Goal: Task Accomplishment & Management: Use online tool/utility

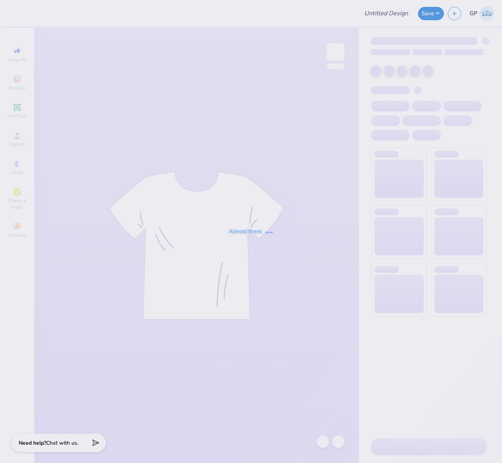
type input "wake team merch"
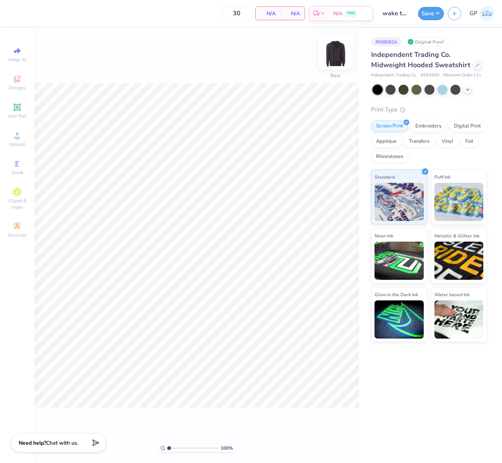
click at [338, 58] on img at bounding box center [335, 52] width 31 height 31
click at [334, 58] on img at bounding box center [335, 52] width 31 height 31
click at [16, 136] on icon at bounding box center [17, 135] width 9 height 9
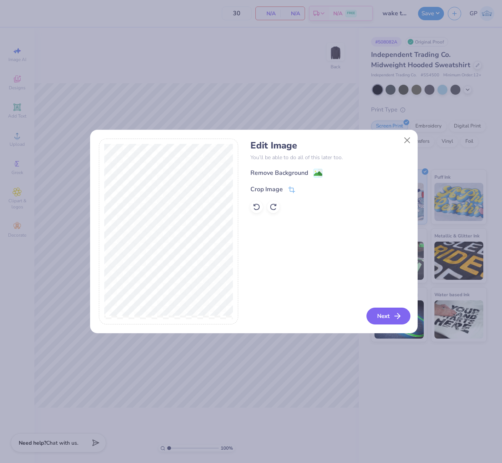
click at [386, 313] on button "Next" at bounding box center [389, 316] width 44 height 17
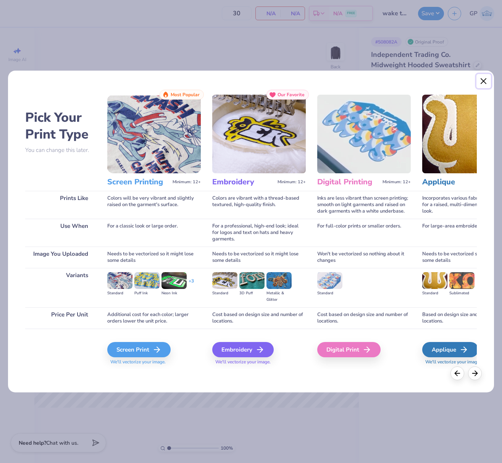
click at [484, 82] on button "Close" at bounding box center [484, 81] width 15 height 15
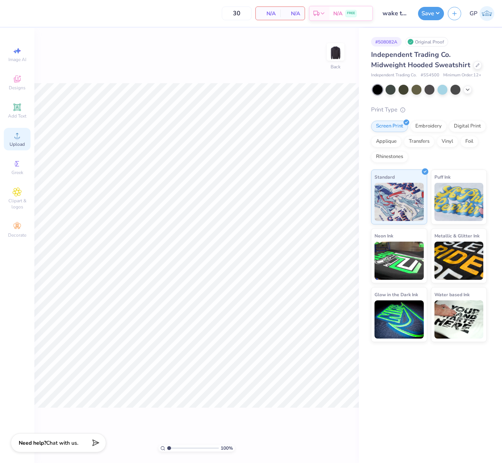
click at [18, 139] on circle at bounding box center [17, 138] width 4 height 4
click at [332, 57] on img at bounding box center [335, 52] width 31 height 31
click at [16, 139] on circle at bounding box center [17, 138] width 4 height 4
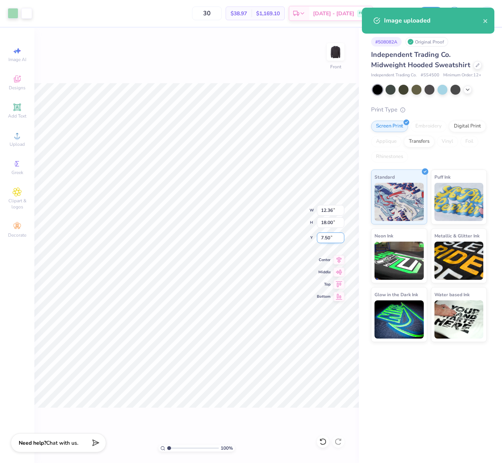
click at [329, 237] on input "7.50" at bounding box center [330, 238] width 27 height 11
type input "5"
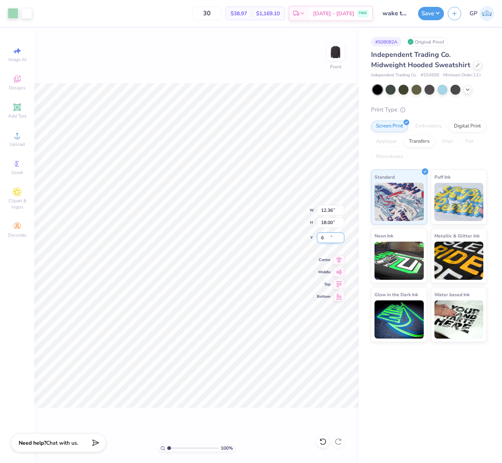
type input "6.00"
click at [323, 223] on input "18.00" at bounding box center [330, 222] width 27 height 11
type input "15"
type input "10.30"
type input "15.00"
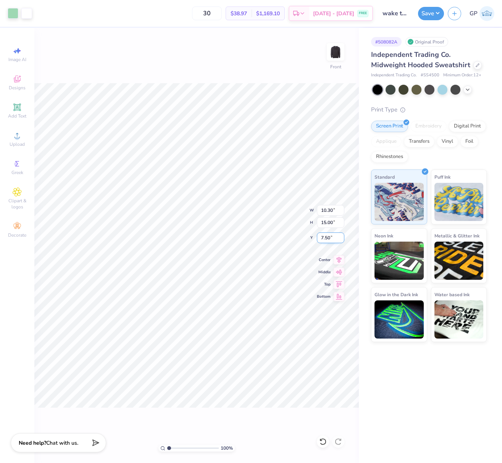
click at [327, 236] on input "7.50" at bounding box center [330, 238] width 27 height 11
type input "5"
type input "6.00"
click at [330, 52] on img at bounding box center [335, 52] width 31 height 31
click at [341, 55] on img at bounding box center [335, 52] width 31 height 31
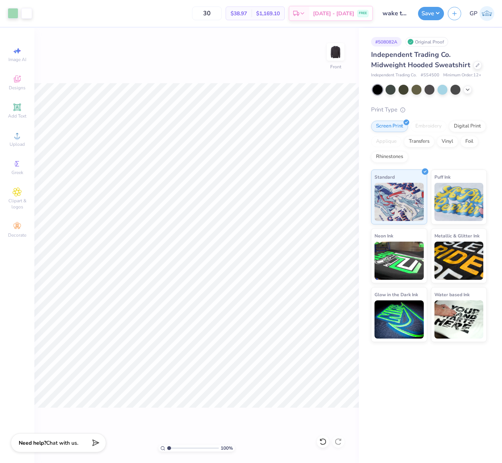
drag, startPoint x: 336, startPoint y: 53, endPoint x: 241, endPoint y: 55, distance: 95.1
click at [335, 53] on img at bounding box center [335, 51] width 15 height 15
click at [20, 137] on icon at bounding box center [17, 135] width 9 height 9
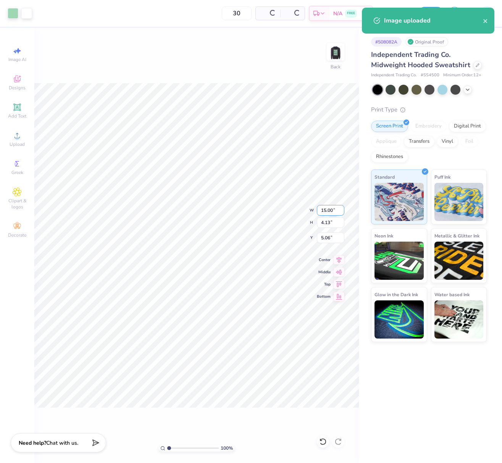
click at [330, 212] on input "15.00" at bounding box center [330, 210] width 27 height 11
type input "3.50"
type input "0.96"
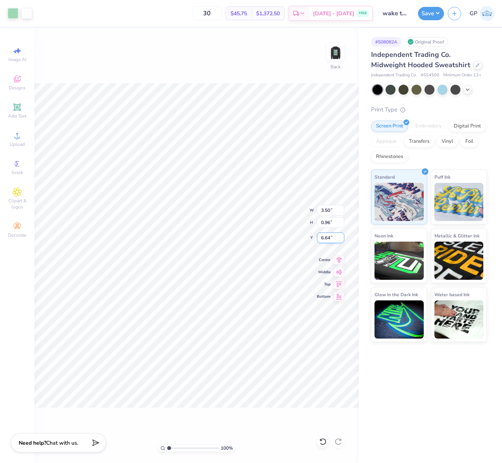
click at [328, 236] on input "6.64" at bounding box center [330, 238] width 27 height 11
type input "3.00"
click at [22, 133] on div "Upload" at bounding box center [17, 139] width 27 height 23
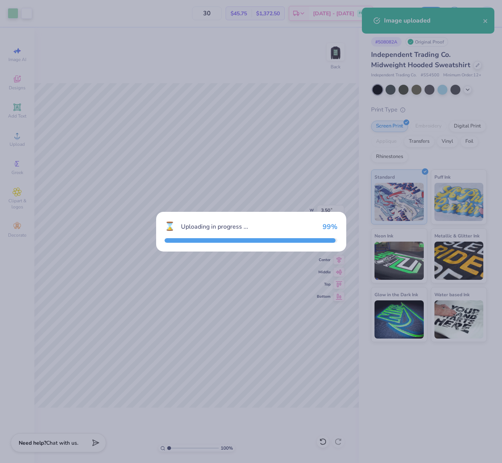
type input "15.00"
type input "3.93"
type input "5.16"
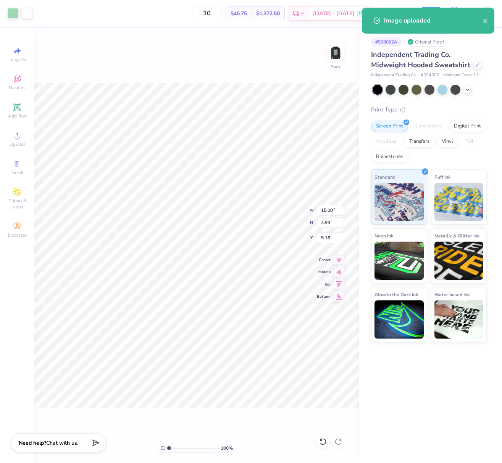
type input "3.50"
type input "0.96"
type input "3.00"
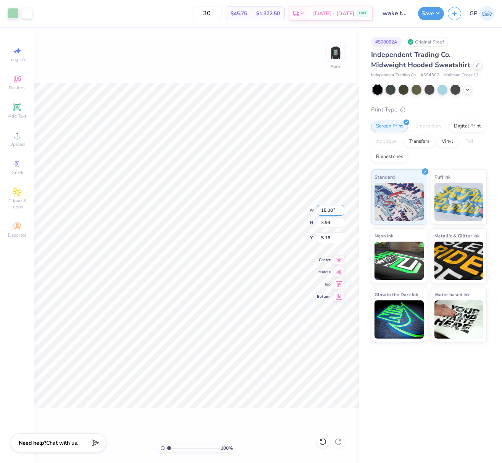
click at [331, 207] on input "15.00" at bounding box center [330, 210] width 27 height 11
type input "3.50"
type input "0.92"
type input "6.67"
click at [328, 237] on input "6.67" at bounding box center [330, 238] width 27 height 11
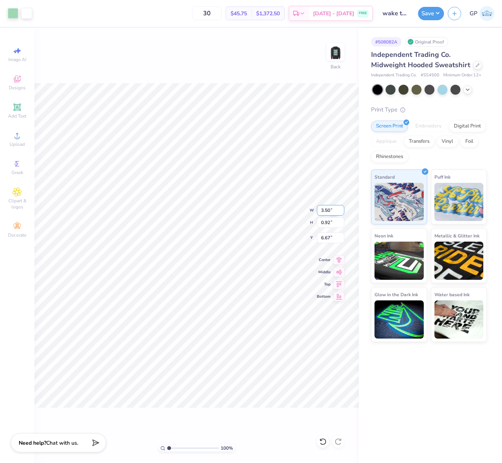
click at [332, 209] on input "3.50" at bounding box center [330, 210] width 27 height 11
type input "4.00"
type input "1.05"
click at [331, 234] on input "6.60" at bounding box center [330, 238] width 27 height 11
type input "3.00"
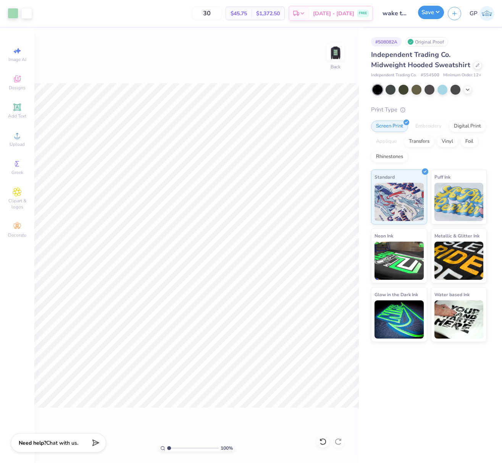
click at [423, 8] on button "Save" at bounding box center [431, 12] width 26 height 13
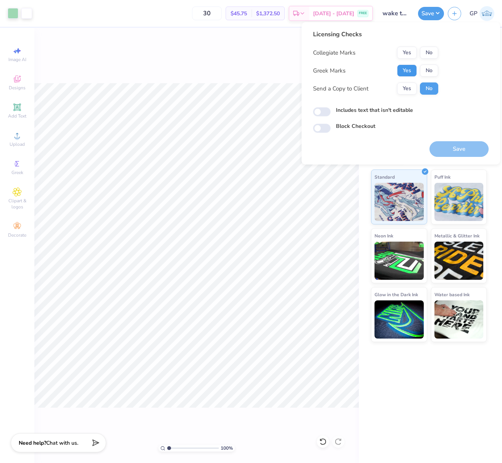
click at [411, 74] on button "Yes" at bounding box center [407, 71] width 20 height 12
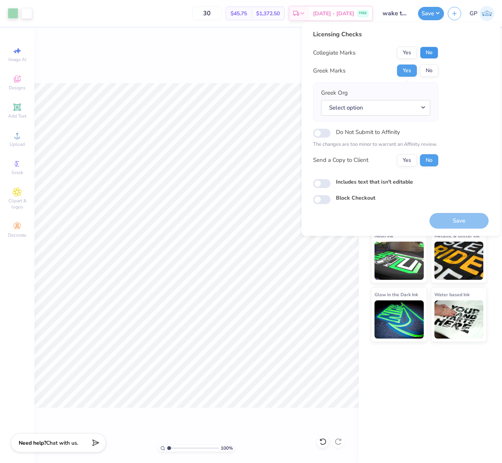
click at [431, 50] on button "No" at bounding box center [429, 53] width 18 height 12
click at [409, 53] on button "Yes" at bounding box center [407, 53] width 20 height 12
click at [427, 73] on button "No" at bounding box center [429, 71] width 18 height 12
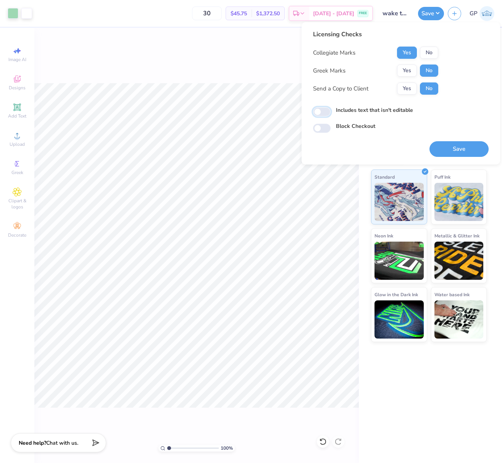
click at [321, 115] on input "Includes text that isn't editable" at bounding box center [322, 111] width 18 height 9
checkbox input "true"
click at [444, 152] on button "Save" at bounding box center [459, 149] width 59 height 16
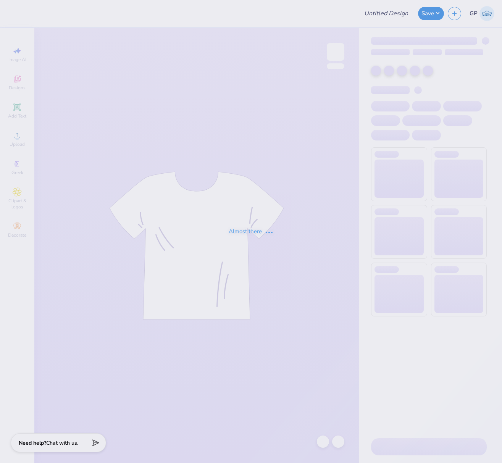
type input "liscene plate"
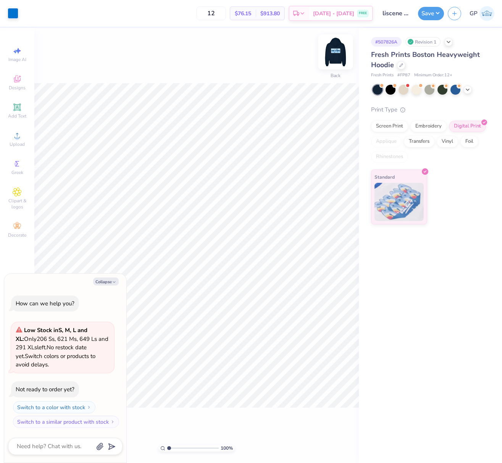
click at [344, 50] on img at bounding box center [335, 52] width 31 height 31
click at [17, 134] on icon at bounding box center [17, 135] width 5 height 5
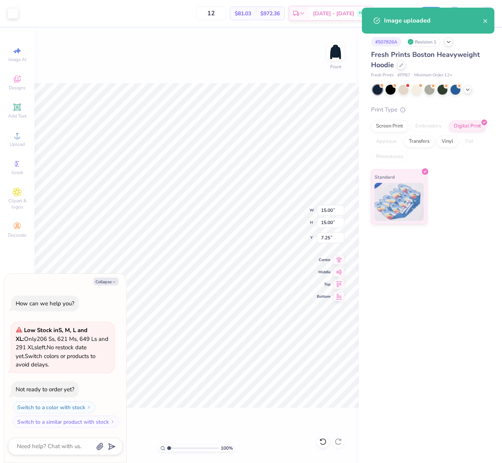
type textarea "x"
type input "0.27"
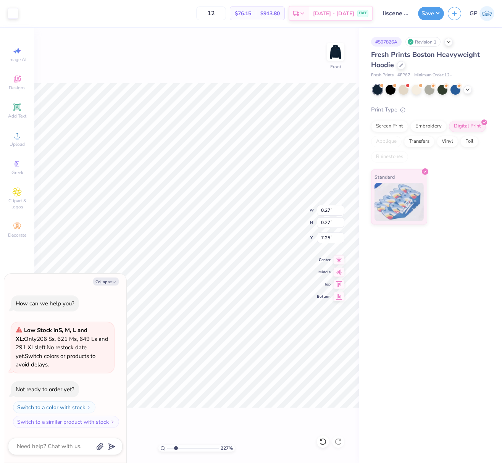
drag, startPoint x: 168, startPoint y: 448, endPoint x: 165, endPoint y: 413, distance: 34.9
click at [176, 446] on input "range" at bounding box center [193, 448] width 52 height 7
type input "2.27"
type textarea "x"
type input "9.23"
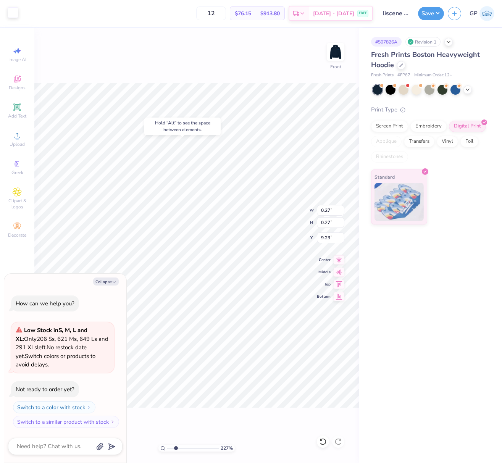
click at [11, 15] on div at bounding box center [13, 12] width 11 height 11
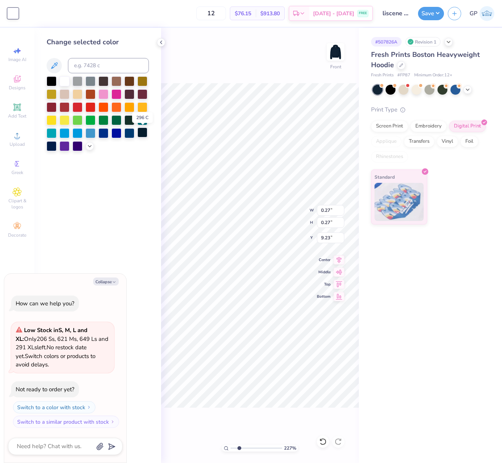
click at [142, 134] on div at bounding box center [142, 133] width 10 height 10
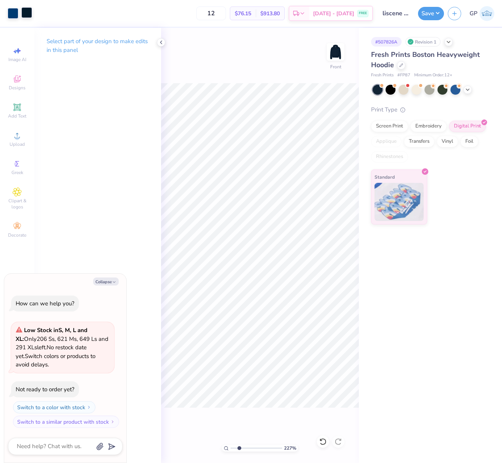
click at [29, 11] on div at bounding box center [26, 12] width 11 height 11
type textarea "x"
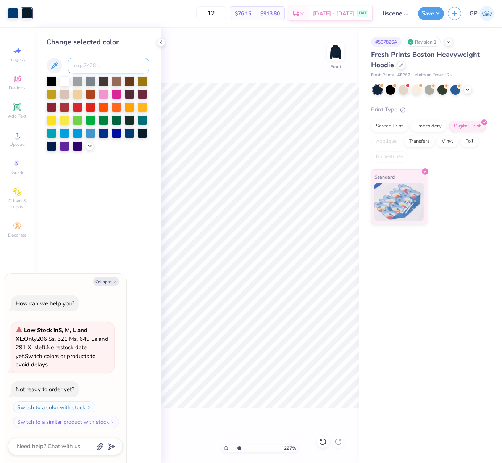
click at [81, 65] on input at bounding box center [108, 65] width 81 height 15
type input "541"
type textarea "x"
drag, startPoint x: 238, startPoint y: 447, endPoint x: 259, endPoint y: 438, distance: 22.9
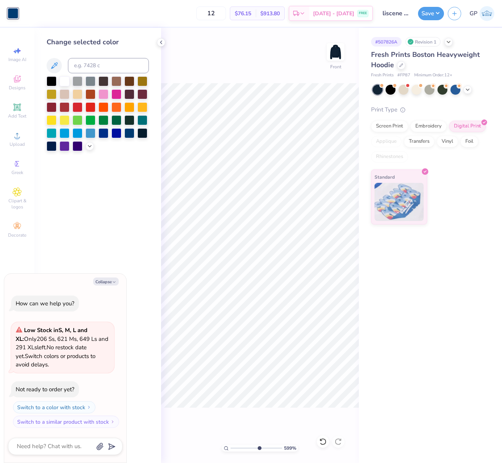
click at [259, 445] on input "range" at bounding box center [257, 448] width 52 height 7
type input "6.14"
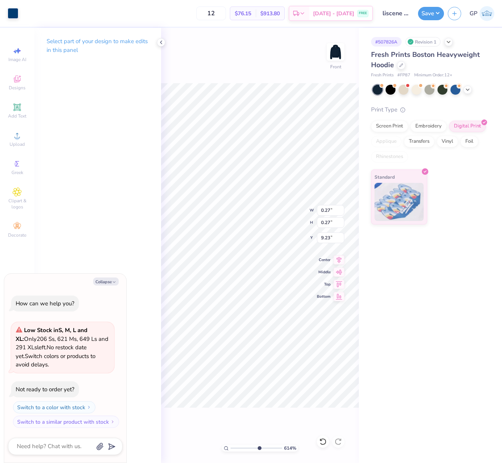
type textarea "x"
type input "0.32"
type textarea "x"
type input "11.79"
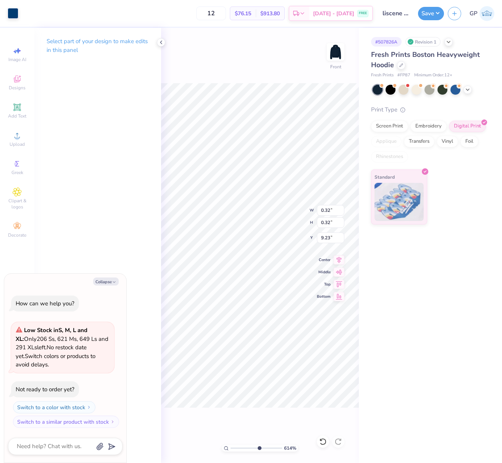
type input "5.91"
type input "7.20"
type textarea "x"
type input "0.32"
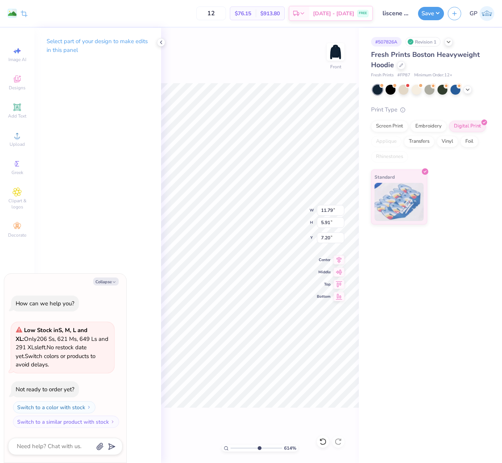
type input "9.23"
type textarea "x"
type input "7.83"
type textarea "x"
type input "9.23"
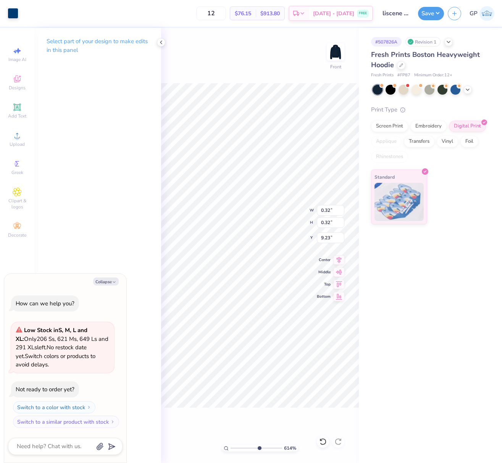
type textarea "x"
type input "8.62"
drag, startPoint x: 257, startPoint y: 448, endPoint x: 241, endPoint y: 439, distance: 18.0
type input "2.71"
click at [241, 445] on input "range" at bounding box center [257, 448] width 52 height 7
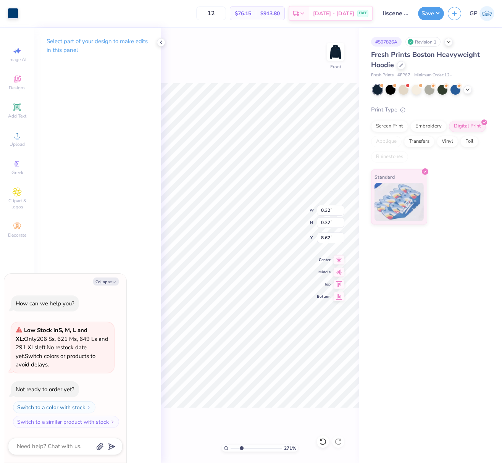
type textarea "x"
type input "8.47"
type textarea "x"
type input "2.71"
type textarea "x"
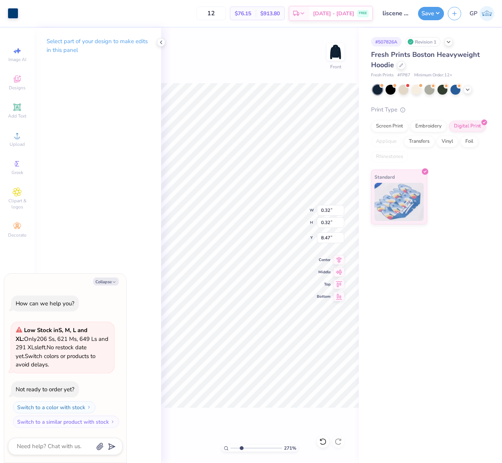
type input "2.71"
type textarea "x"
type input "2.71"
type textarea "x"
type input "2.71"
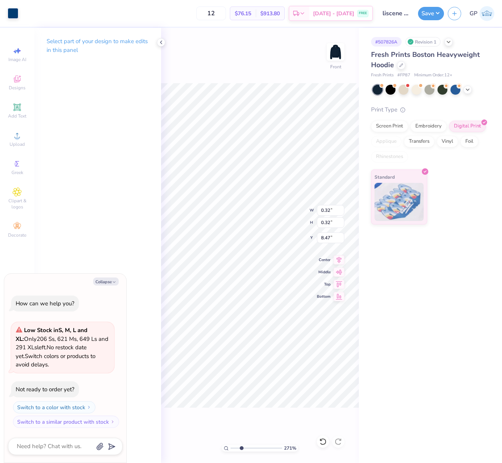
type textarea "x"
type input "8.13"
type input "2.71"
type textarea "x"
click at [409, 297] on div "# 507826A Revision 1 Fresh Prints Boston Heavyweight Hoodie Fresh Prints # FP87…" at bounding box center [430, 245] width 143 height 435
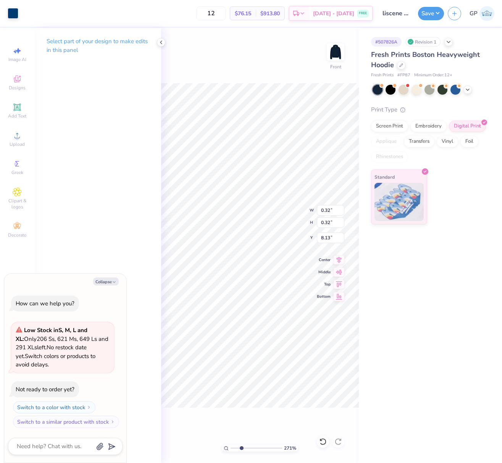
type input "2.71"
type textarea "x"
drag, startPoint x: 241, startPoint y: 448, endPoint x: 234, endPoint y: 447, distance: 7.0
type input "1.37"
click at [234, 447] on input "range" at bounding box center [257, 448] width 52 height 7
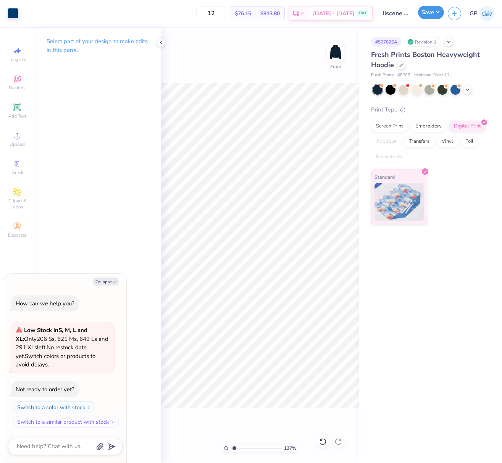
click at [429, 8] on button "Save" at bounding box center [431, 12] width 26 height 13
click at [333, 51] on img at bounding box center [335, 52] width 31 height 31
click at [426, 11] on button "Save" at bounding box center [431, 12] width 26 height 13
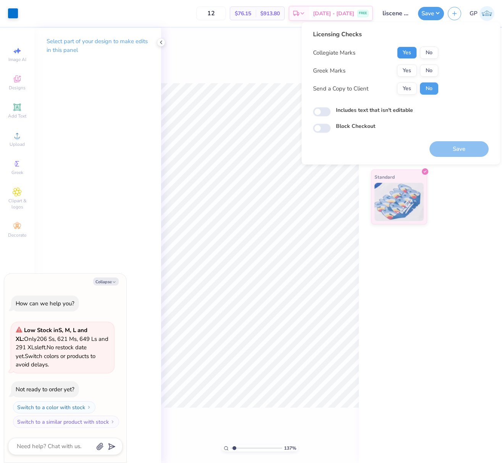
click at [410, 53] on button "Yes" at bounding box center [407, 53] width 20 height 12
click at [428, 71] on button "No" at bounding box center [429, 71] width 18 height 12
type textarea "x"
click at [317, 108] on input "Includes text that isn't editable" at bounding box center [322, 111] width 18 height 9
checkbox input "true"
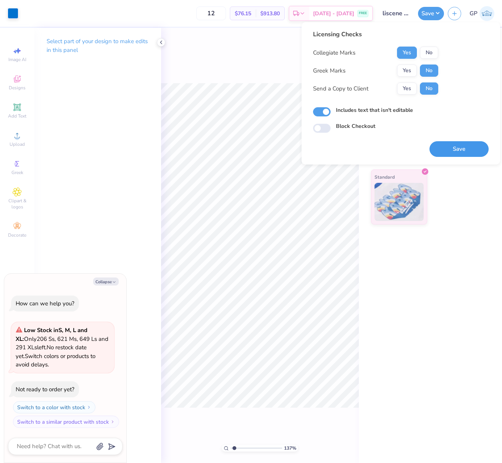
click at [449, 146] on button "Save" at bounding box center [459, 149] width 59 height 16
type textarea "x"
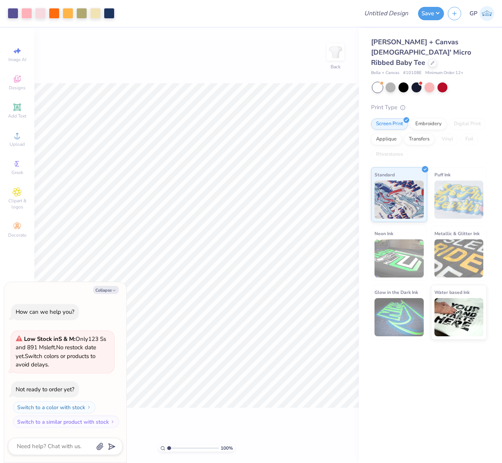
type textarea "x"
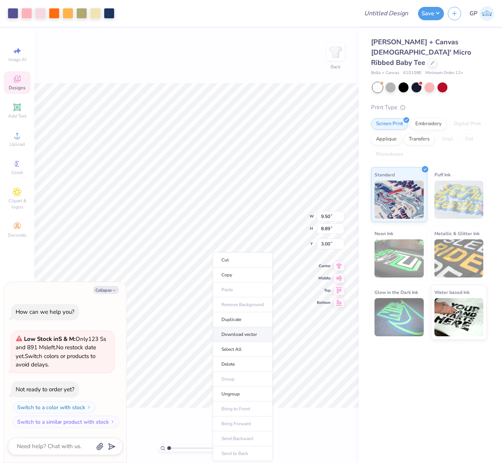
click at [256, 338] on li "Download vector" at bounding box center [243, 334] width 60 height 15
